Goal: Check status: Check status

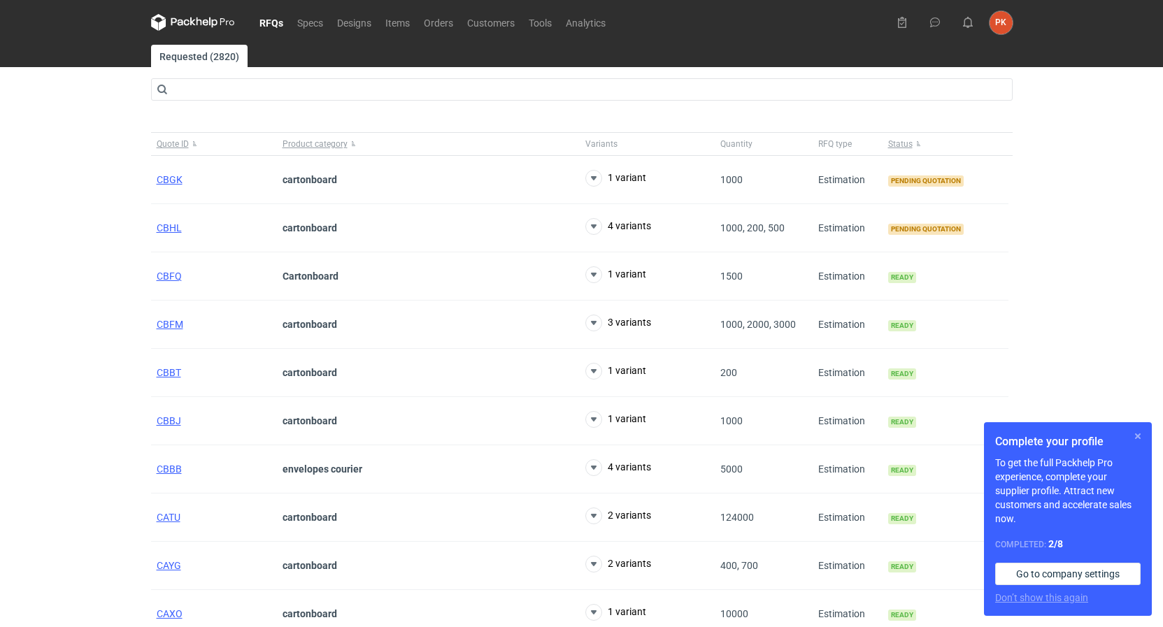
click at [1139, 432] on button "button" at bounding box center [1138, 436] width 17 height 17
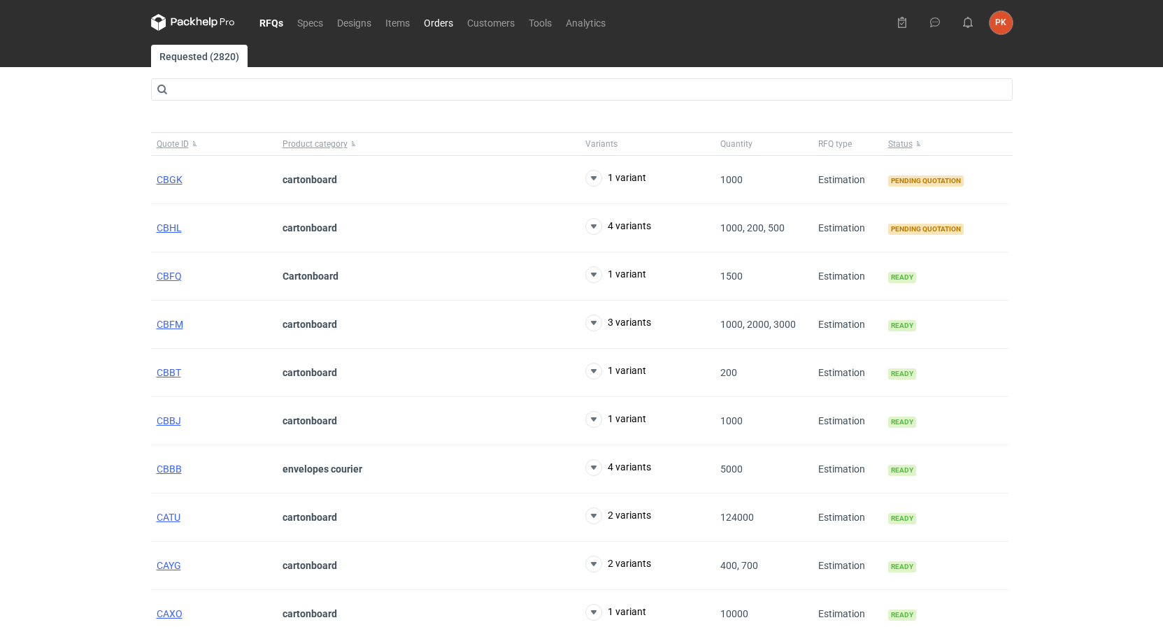
click at [449, 24] on link "Orders" at bounding box center [438, 22] width 43 height 17
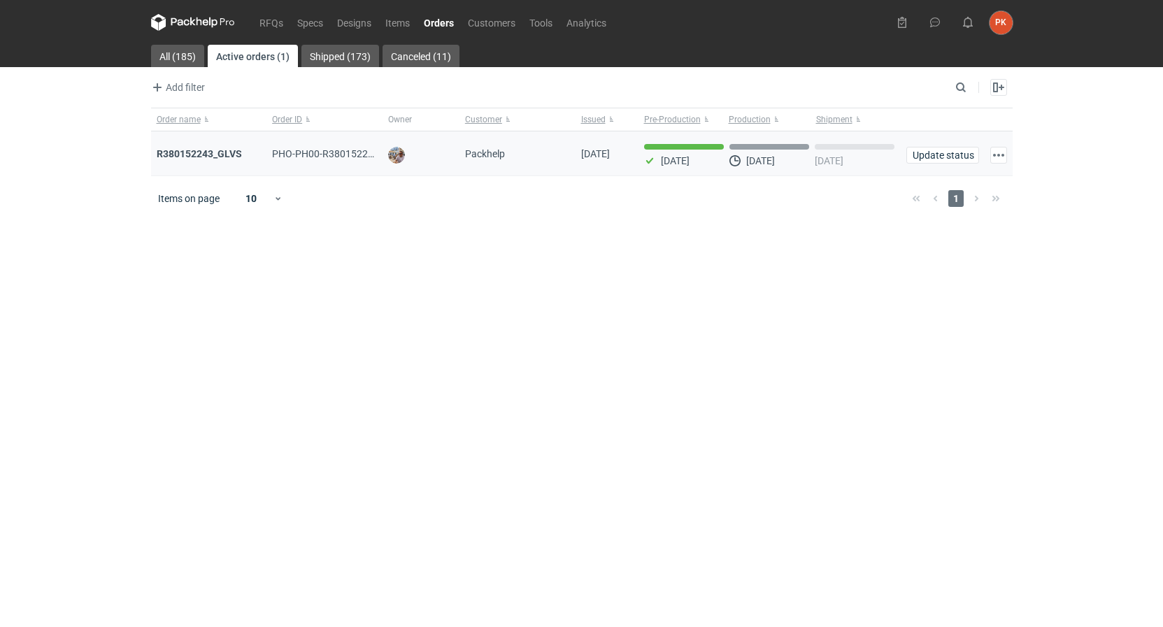
click at [197, 147] on div "R380152243_GLVS" at bounding box center [209, 153] width 116 height 45
click at [208, 159] on strong "R380152243_GLVS" at bounding box center [199, 153] width 85 height 11
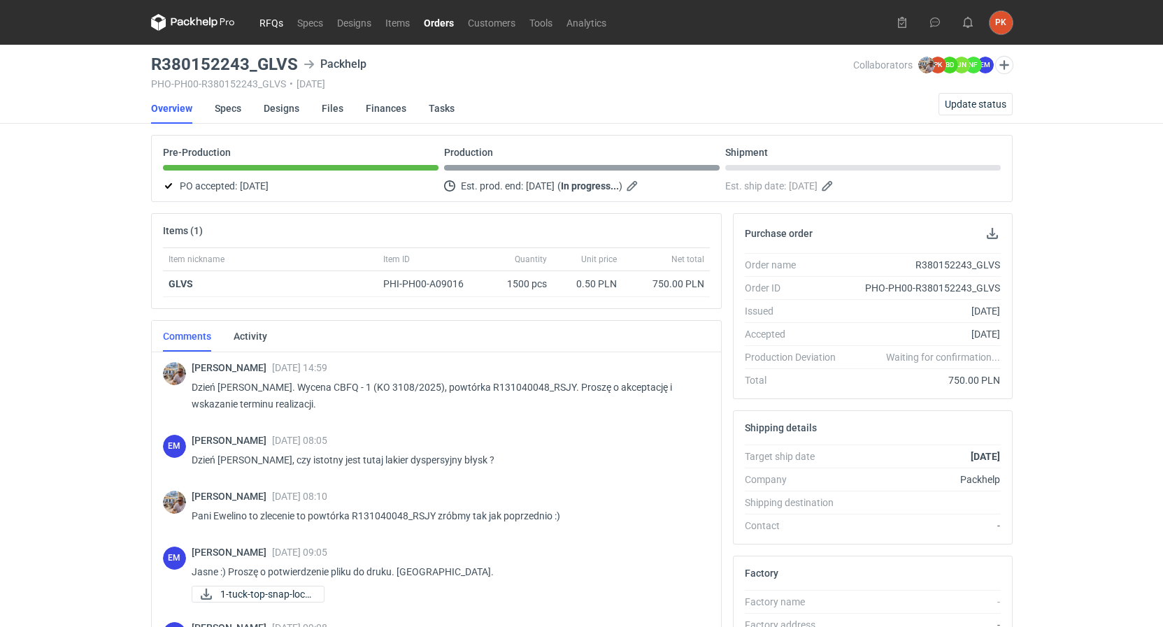
click at [271, 24] on link "RFQs" at bounding box center [271, 22] width 38 height 17
